Goal: Entertainment & Leisure: Consume media (video, audio)

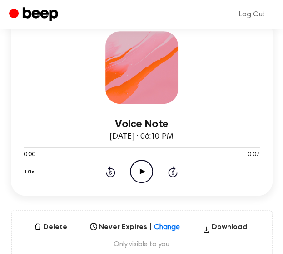
scroll to position [89, 0]
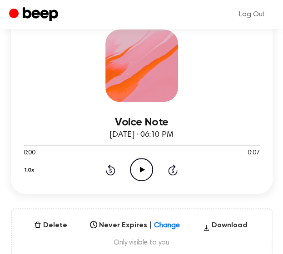
click at [140, 159] on circle at bounding box center [141, 170] width 22 height 22
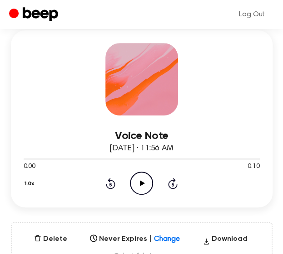
scroll to position [78, 0]
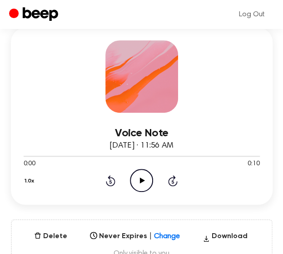
click at [144, 177] on icon "Play Audio" at bounding box center [141, 180] width 23 height 23
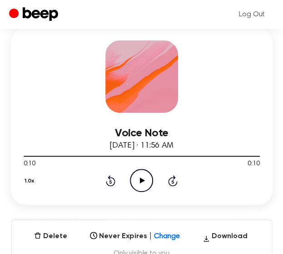
click at [148, 176] on icon "Play Audio" at bounding box center [141, 180] width 23 height 23
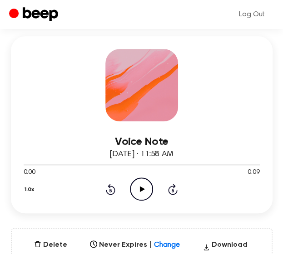
scroll to position [71, 0]
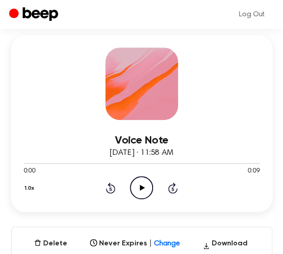
click at [142, 179] on icon "Play Audio" at bounding box center [141, 187] width 23 height 23
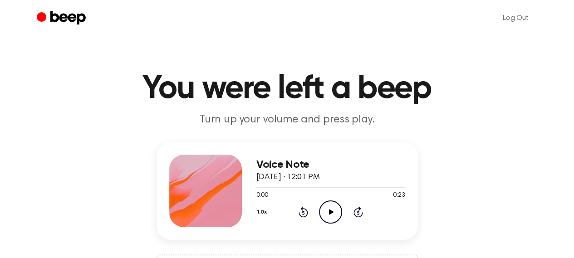
click at [322, 206] on icon "Play Audio" at bounding box center [330, 211] width 23 height 23
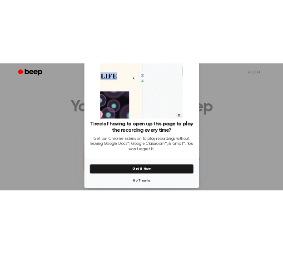
scroll to position [69, 0]
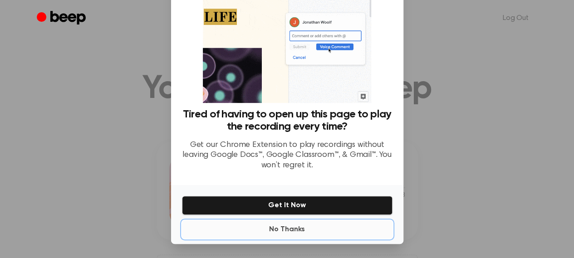
click at [293, 225] on button "No Thanks" at bounding box center [287, 229] width 210 height 18
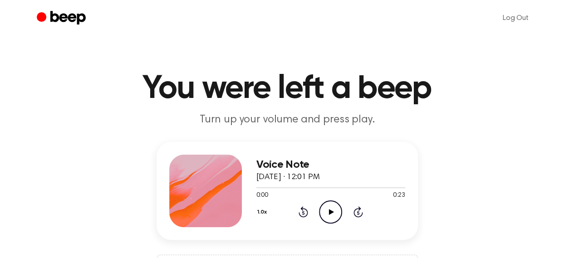
click at [338, 211] on icon "Play Audio" at bounding box center [330, 211] width 23 height 23
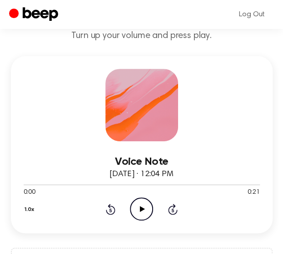
scroll to position [64, 0]
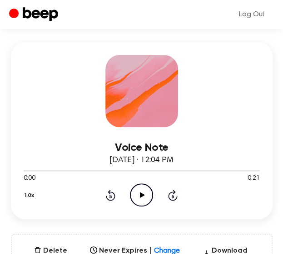
click at [146, 195] on icon "Play Audio" at bounding box center [141, 195] width 23 height 23
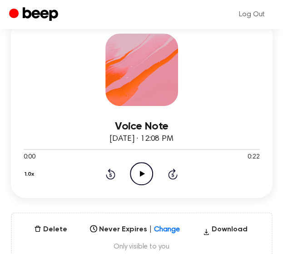
scroll to position [85, 0]
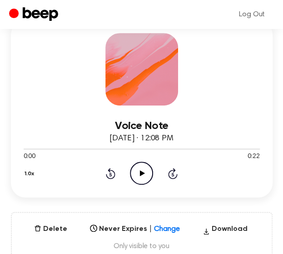
click at [143, 179] on icon "Play Audio" at bounding box center [141, 173] width 23 height 23
